Goal: Information Seeking & Learning: Learn about a topic

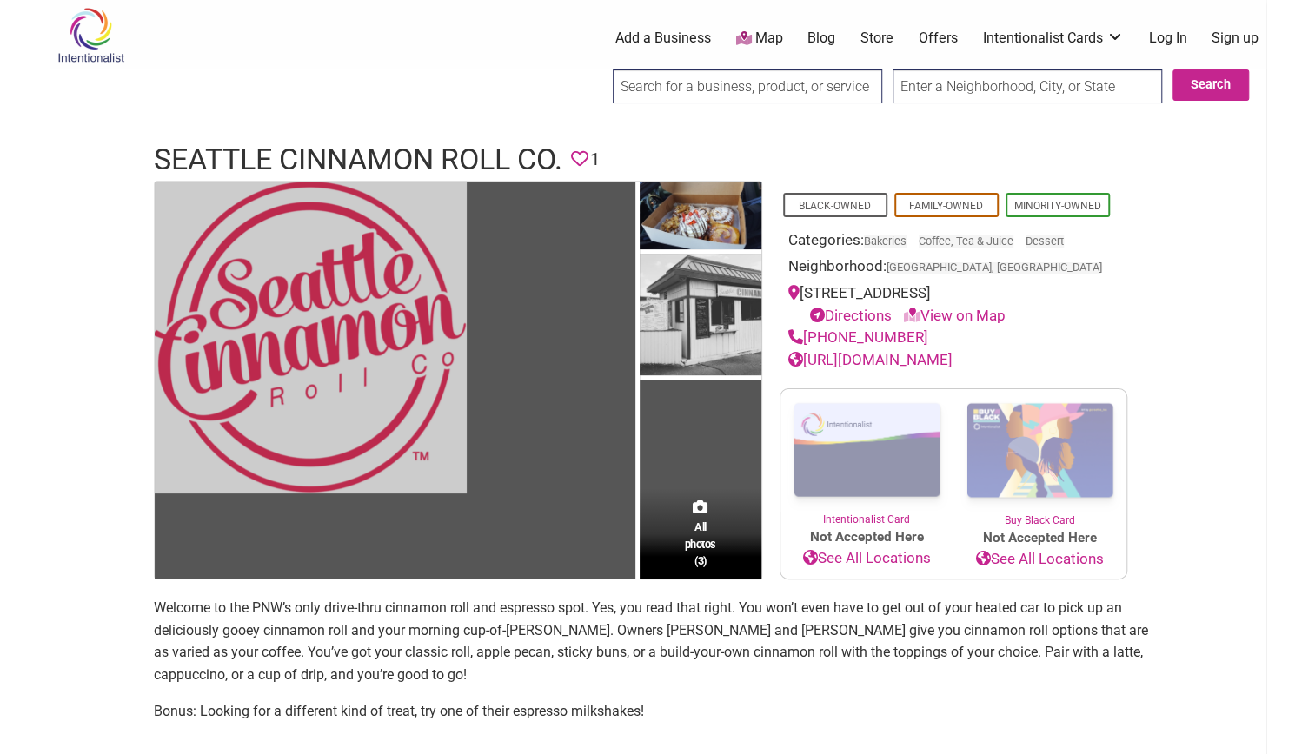
click at [332, 269] on img at bounding box center [311, 338] width 312 height 312
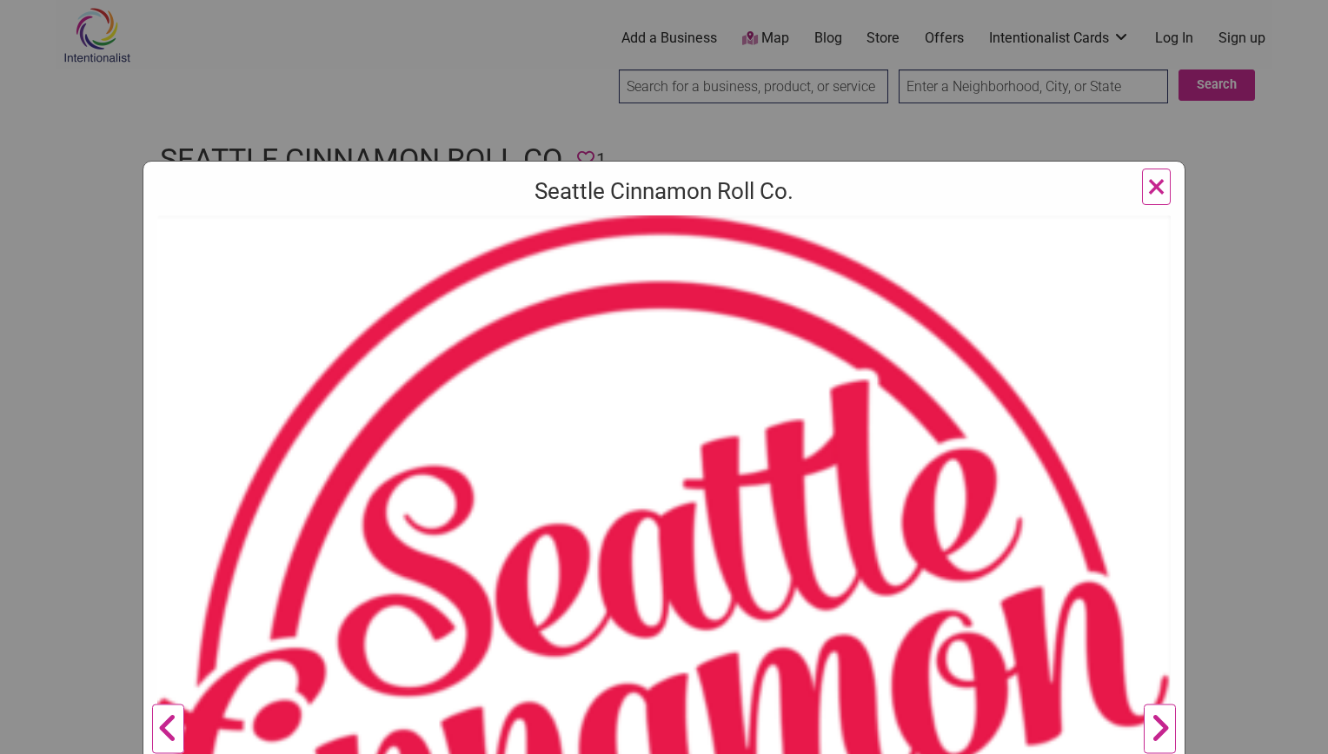
click at [1152, 180] on span "×" at bounding box center [1156, 186] width 18 height 41
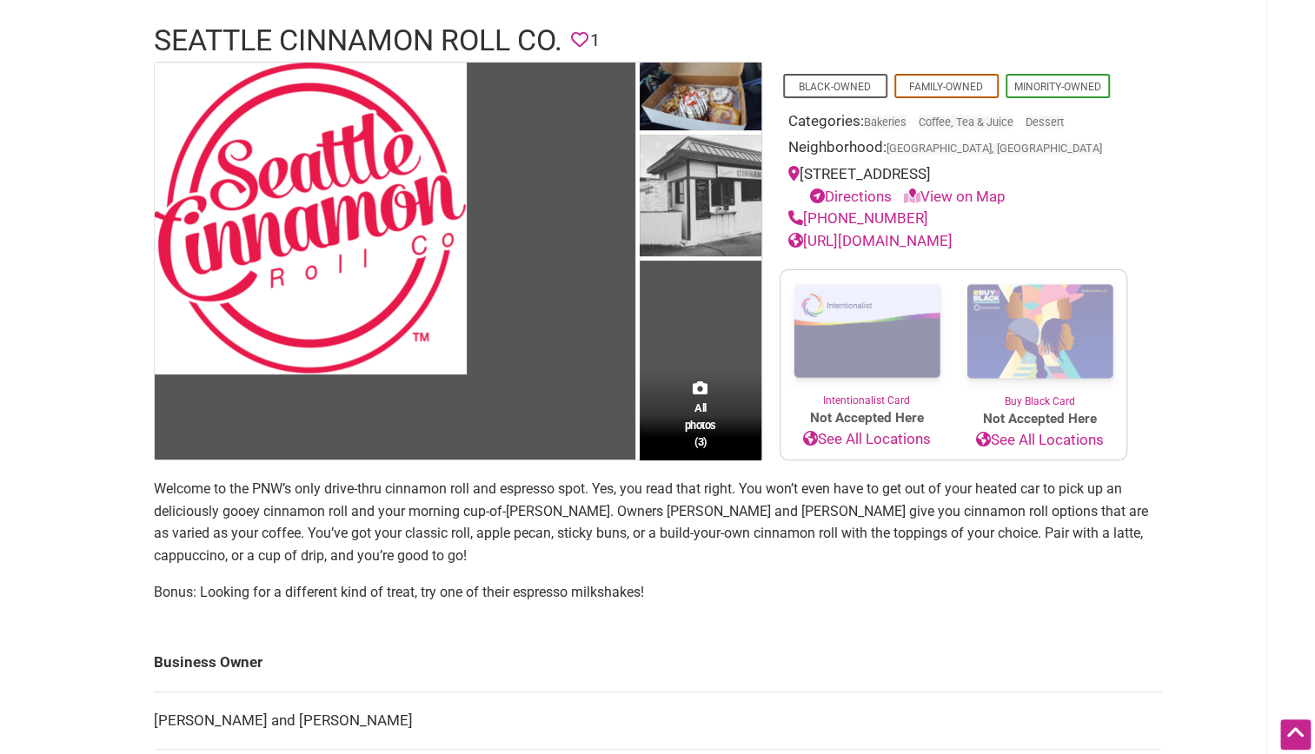
scroll to position [113, 0]
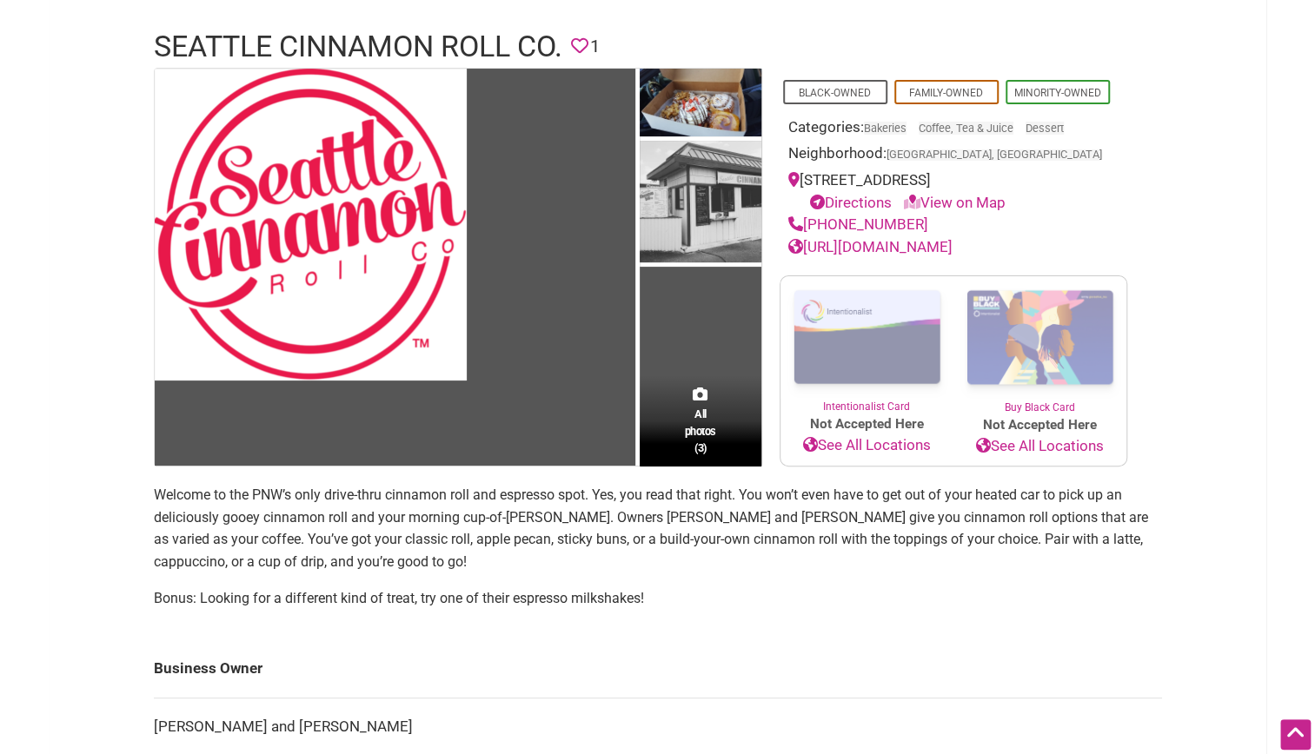
click at [686, 424] on div "All photos (3)" at bounding box center [701, 420] width 122 height 91
click at [698, 455] on span "All photos (3)" at bounding box center [700, 431] width 31 height 50
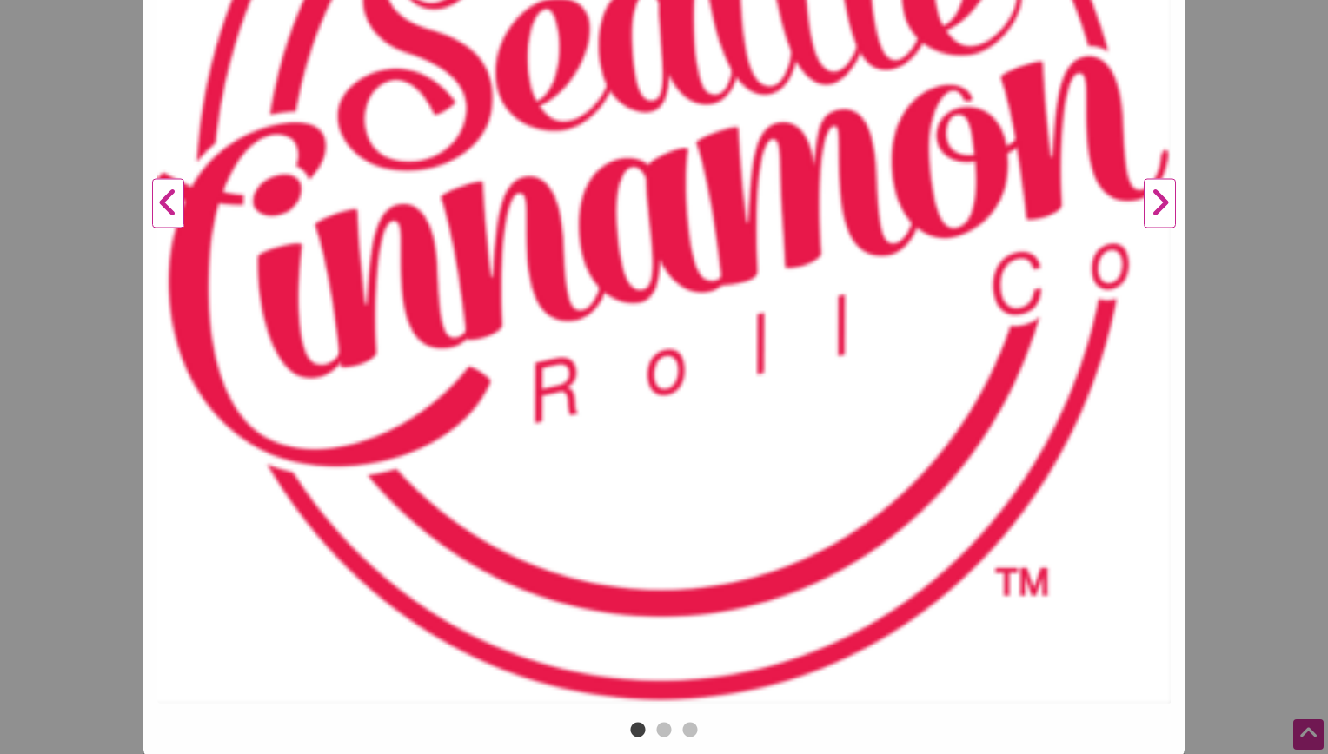
scroll to position [443, 0]
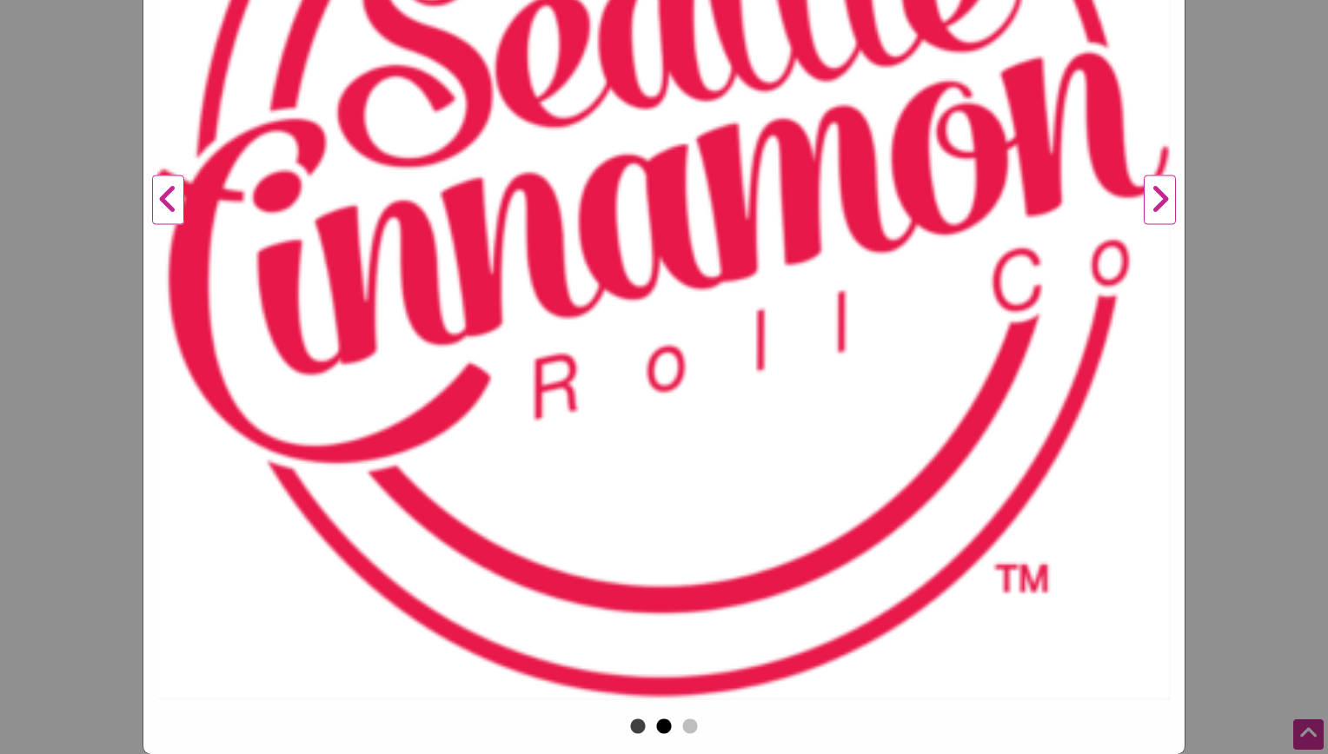
click at [661, 724] on button "2" at bounding box center [663, 727] width 17 height 17
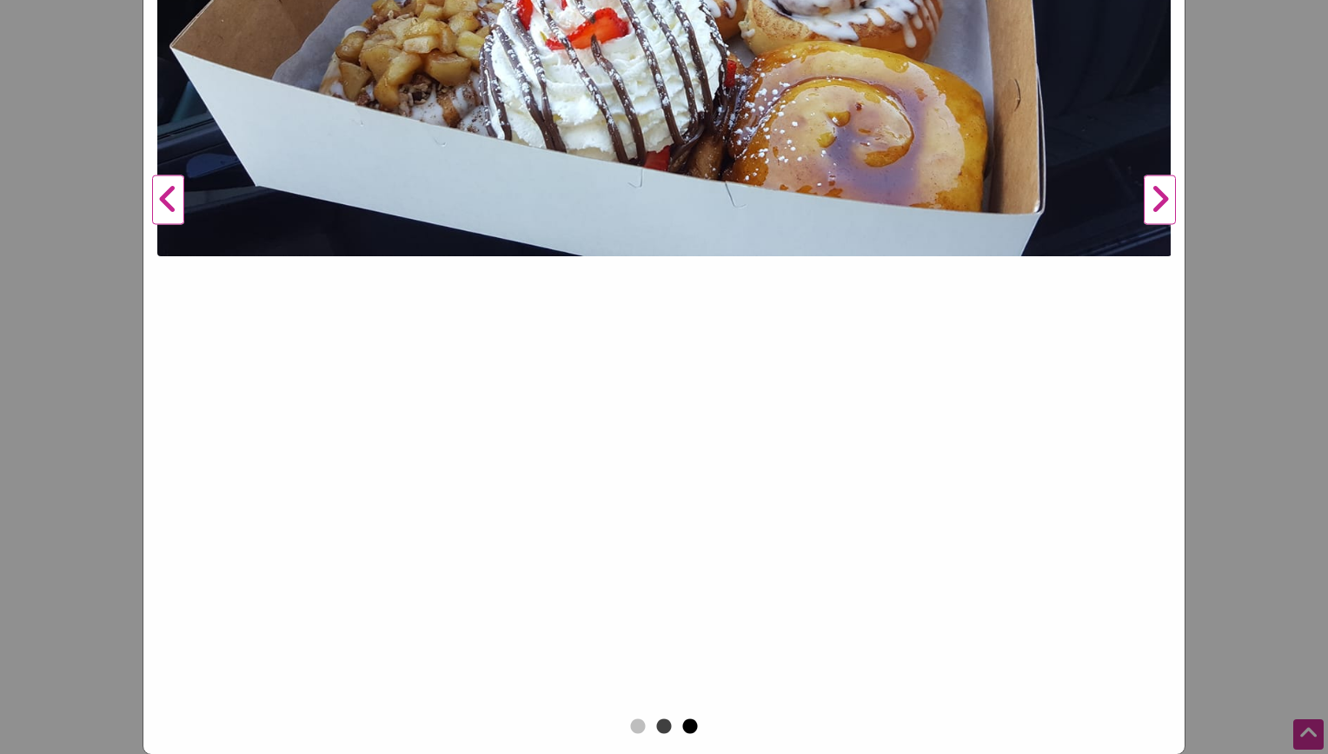
click at [683, 728] on button "3" at bounding box center [689, 727] width 17 height 17
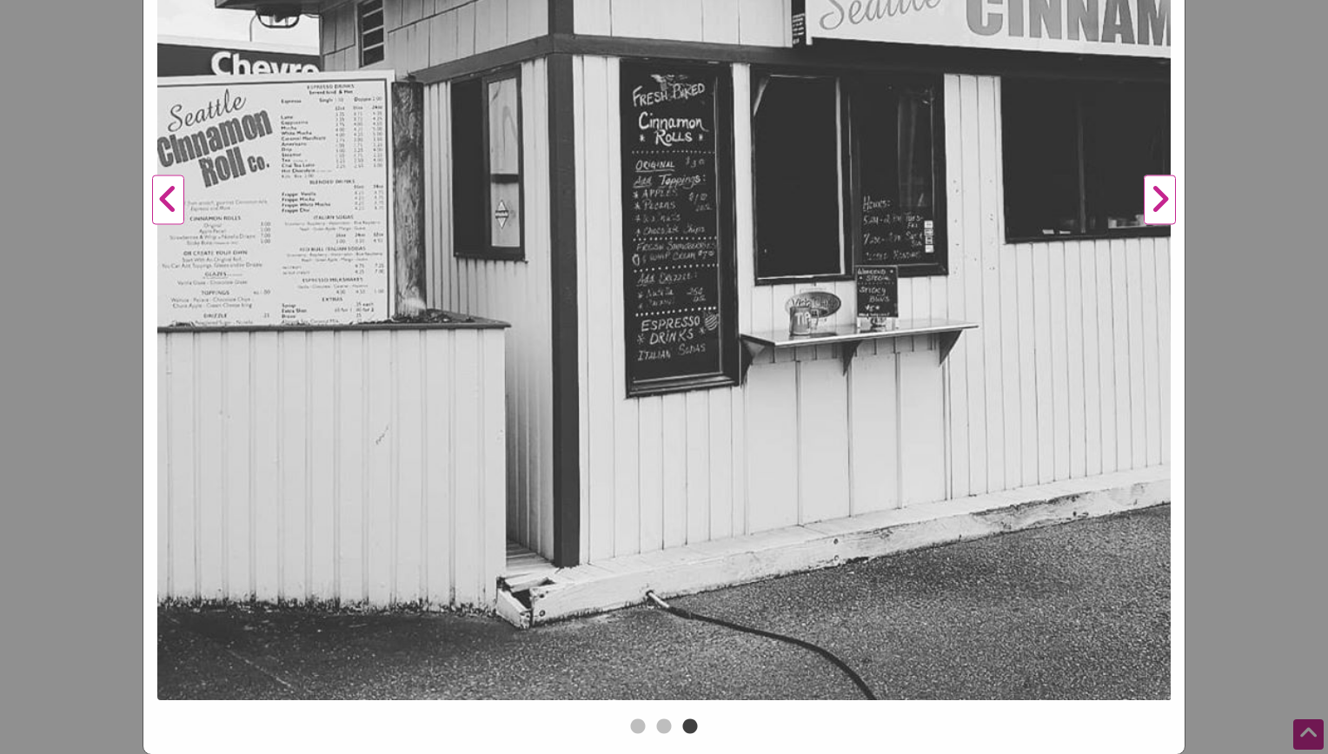
click at [1159, 202] on button "Next" at bounding box center [1160, 200] width 48 height 1028
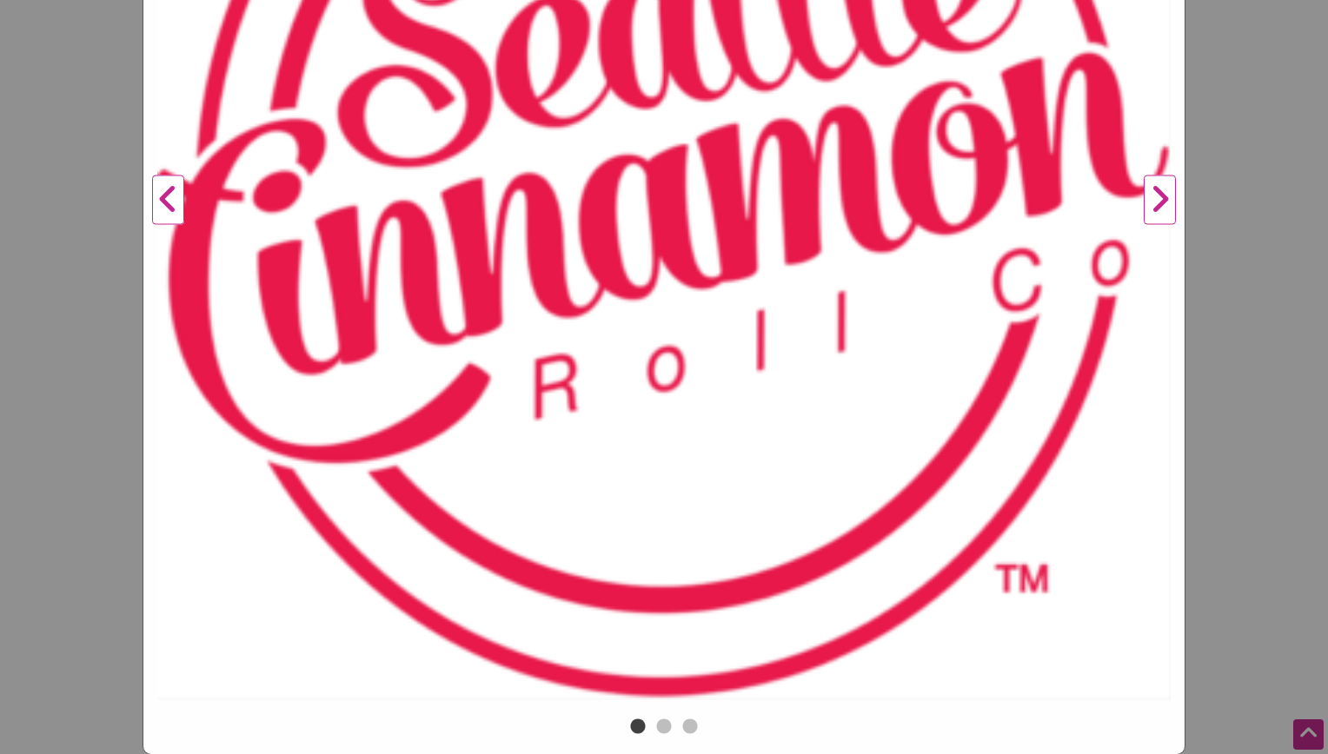
click at [1159, 202] on button "Next" at bounding box center [1160, 200] width 48 height 1028
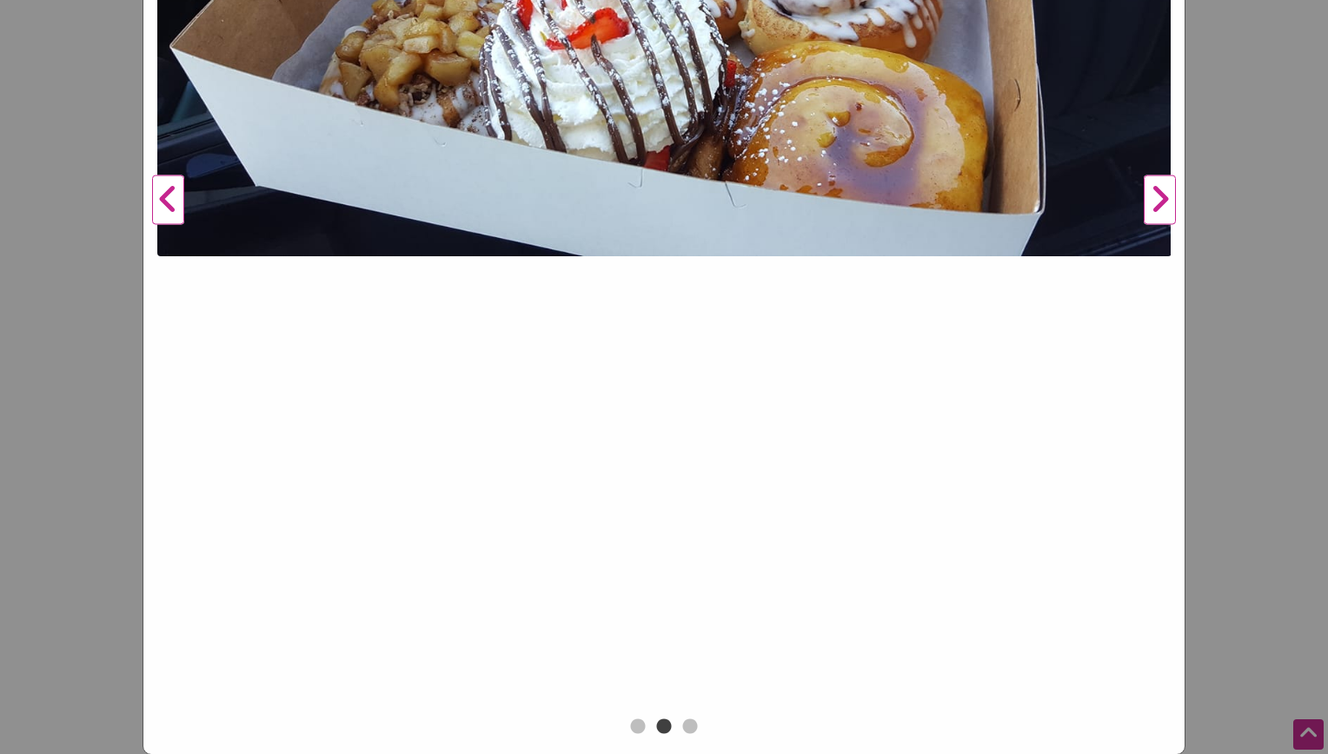
click at [1159, 202] on button "Next" at bounding box center [1160, 200] width 48 height 1028
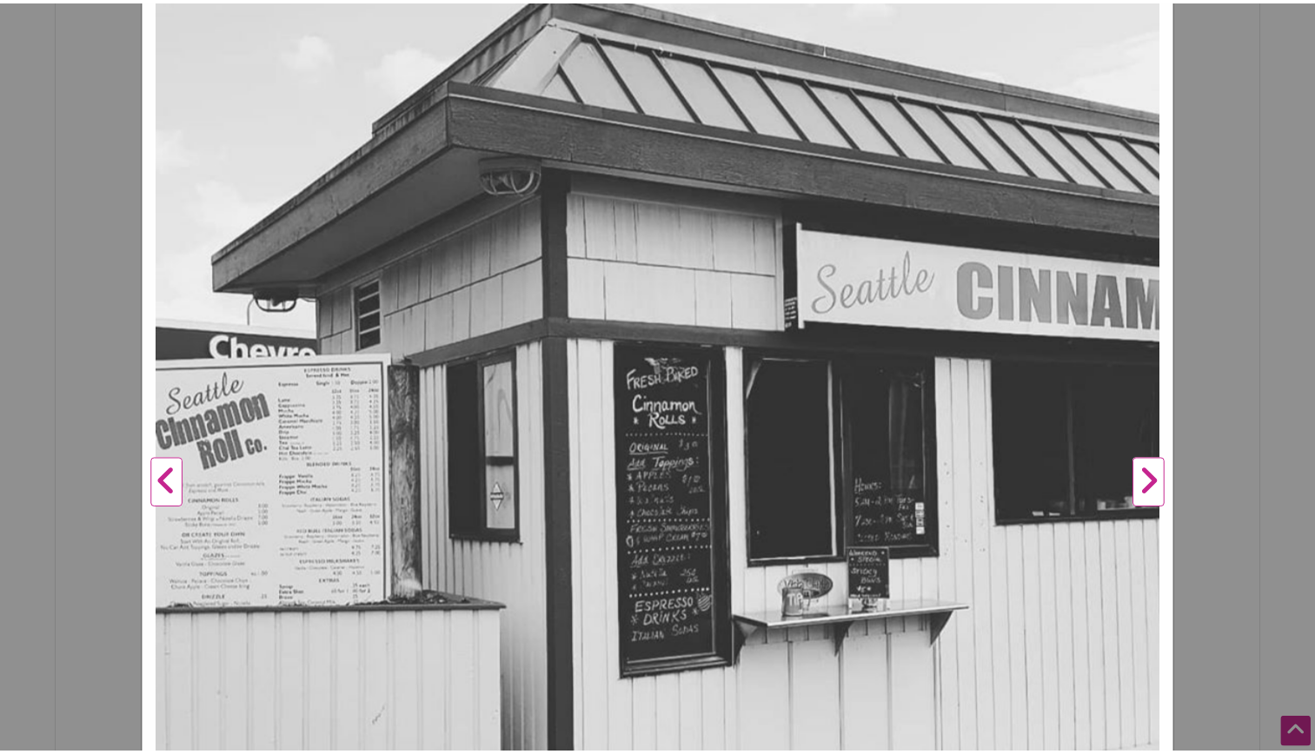
scroll to position [0, 0]
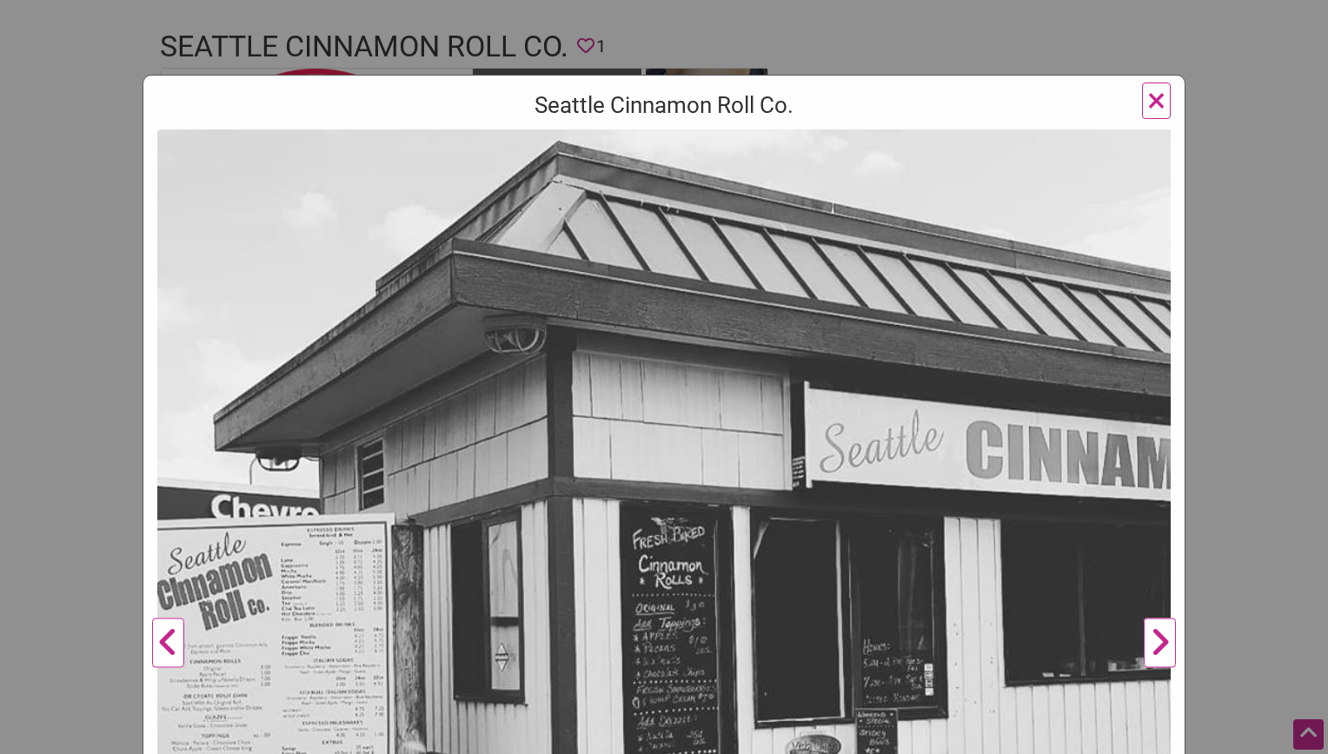
click at [1147, 103] on span "×" at bounding box center [1156, 100] width 18 height 41
